Goal: Use online tool/utility: Utilize a website feature to perform a specific function

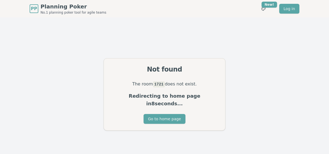
click at [44, 7] on span "Planning Poker" at bounding box center [74, 7] width 66 height 8
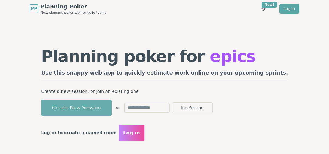
click at [112, 105] on button "Create New Session" at bounding box center [76, 108] width 71 height 16
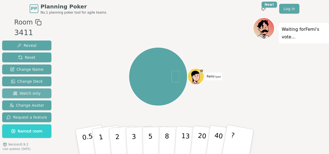
click at [35, 93] on span "Watch only" at bounding box center [27, 93] width 28 height 5
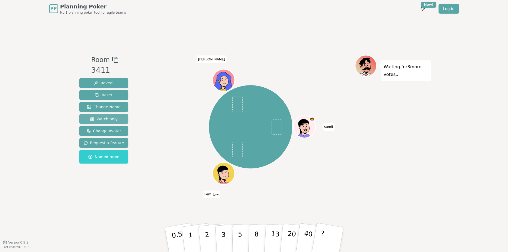
click at [110, 120] on span "Watch only" at bounding box center [104, 118] width 28 height 5
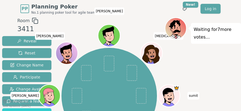
click at [221, 14] on div "PP Planning Poker No.1 planning poker tool for agile teams Toggle theme New! Lo…" at bounding box center [120, 8] width 200 height 17
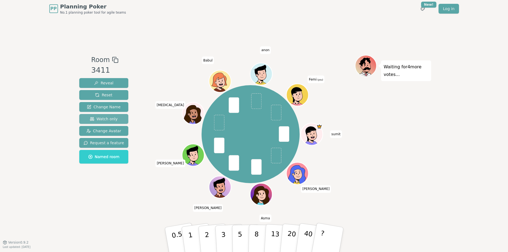
click at [106, 119] on span "Watch only" at bounding box center [104, 118] width 28 height 5
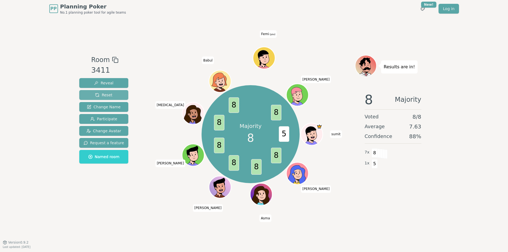
click at [112, 96] on button "Reset" at bounding box center [103, 95] width 49 height 10
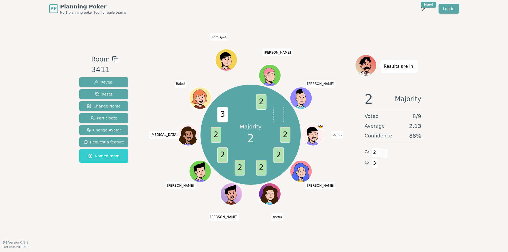
drag, startPoint x: 108, startPoint y: 85, endPoint x: 137, endPoint y: 95, distance: 31.0
click at [137, 95] on div "Room 3411 Reveal Reset Change Name Participate Change Avatar Request a feature …" at bounding box center [254, 129] width 354 height 151
click at [116, 93] on button "Reset" at bounding box center [103, 94] width 49 height 10
